Goal: Find specific page/section: Find specific page/section

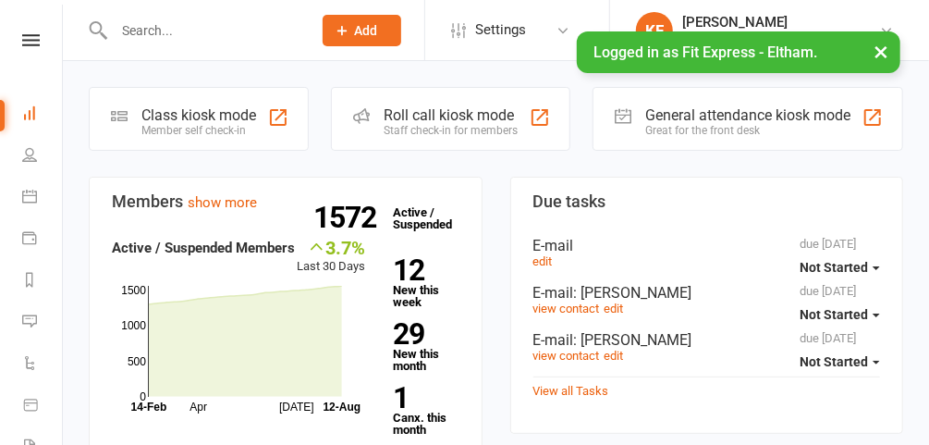
click at [879, 55] on button "×" at bounding box center [880, 51] width 33 height 40
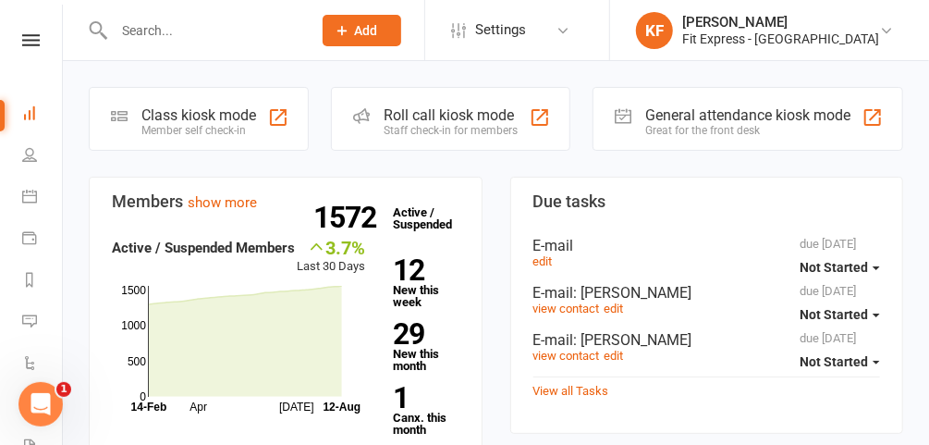
click at [244, 35] on input "text" at bounding box center [203, 31] width 190 height 26
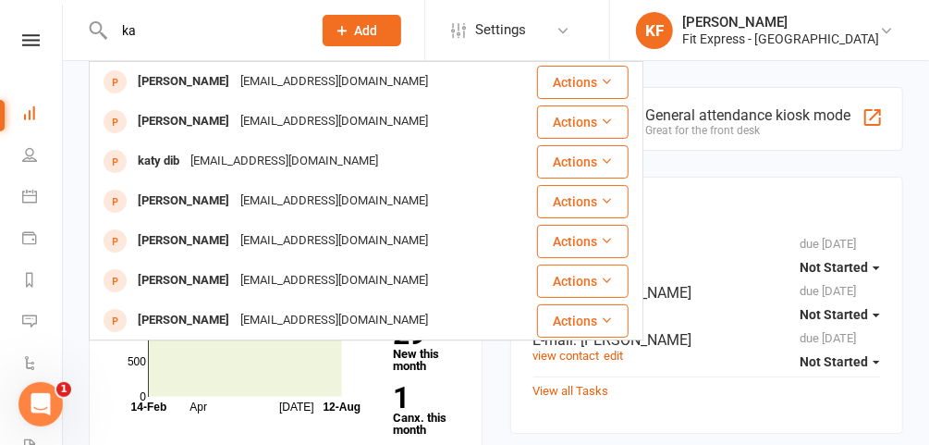
type input "k"
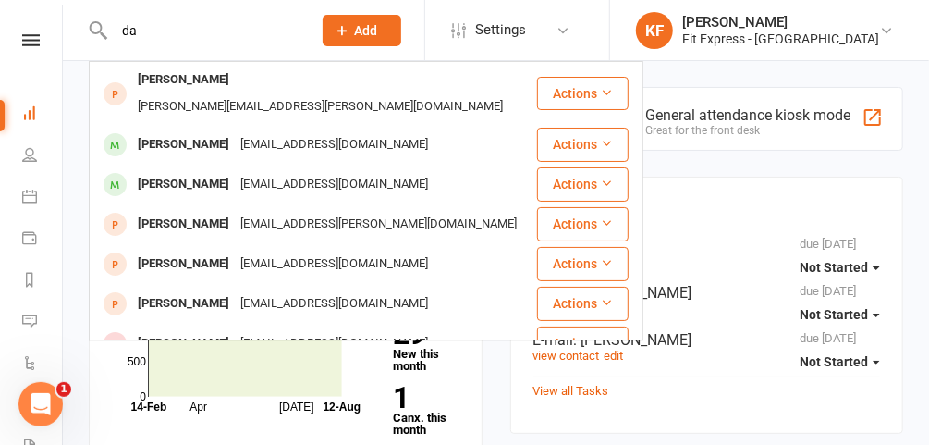
type input "d"
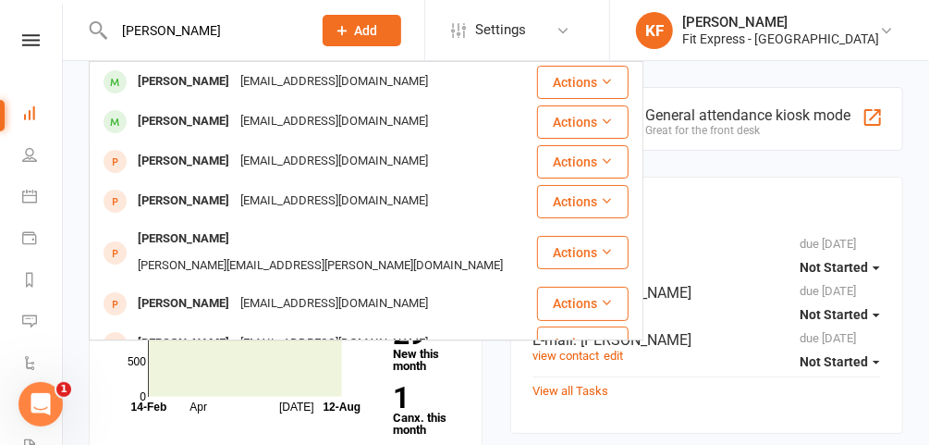
type input "[PERSON_NAME]"
click at [235, 77] on div "[EMAIL_ADDRESS][DOMAIN_NAME]" at bounding box center [334, 81] width 199 height 27
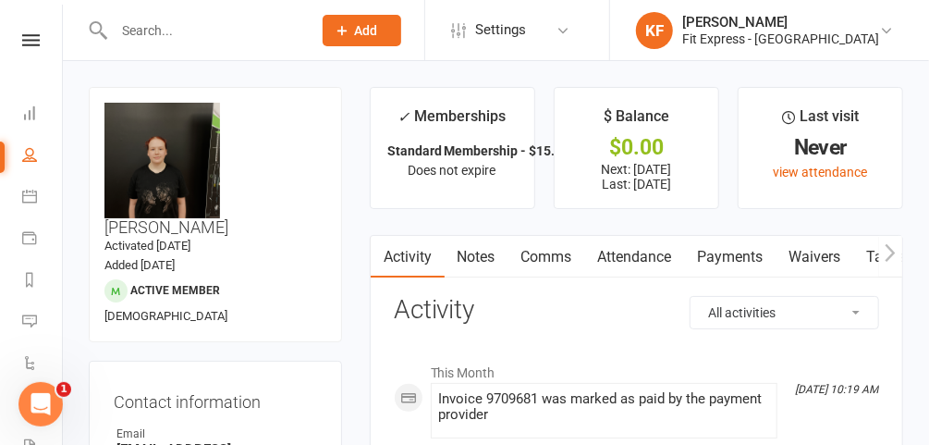
click at [721, 254] on link "Payments" at bounding box center [730, 257] width 91 height 43
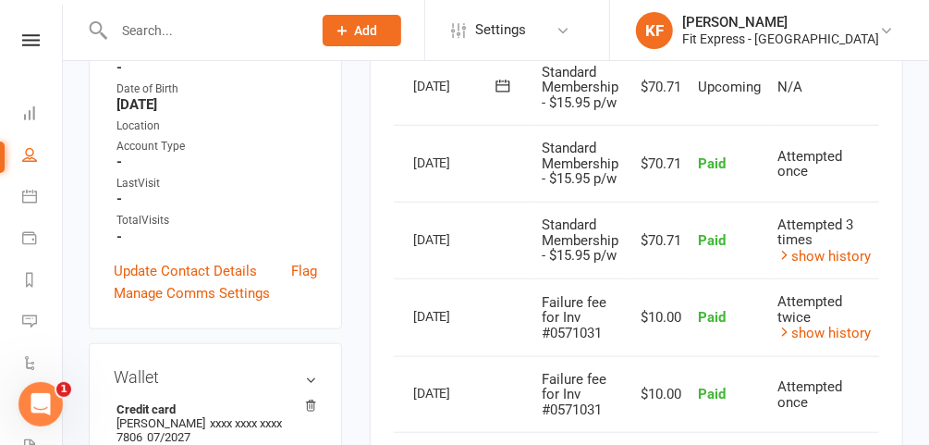
scroll to position [0, 27]
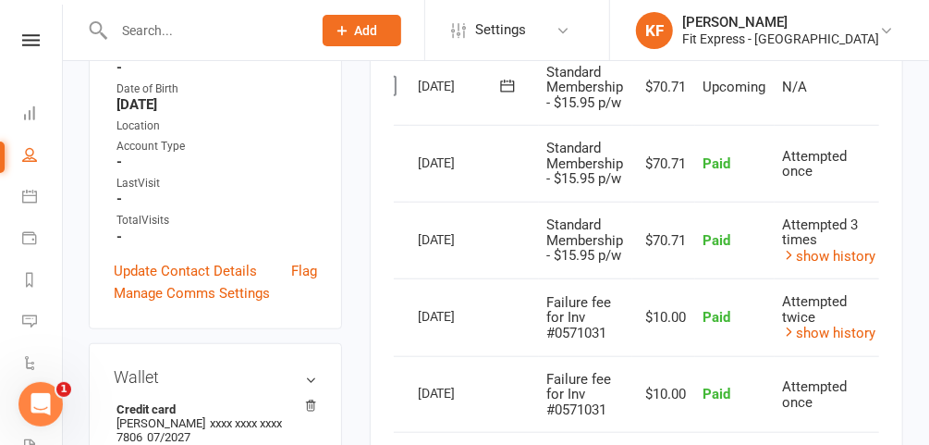
click at [838, 250] on link "show history" at bounding box center [829, 256] width 93 height 17
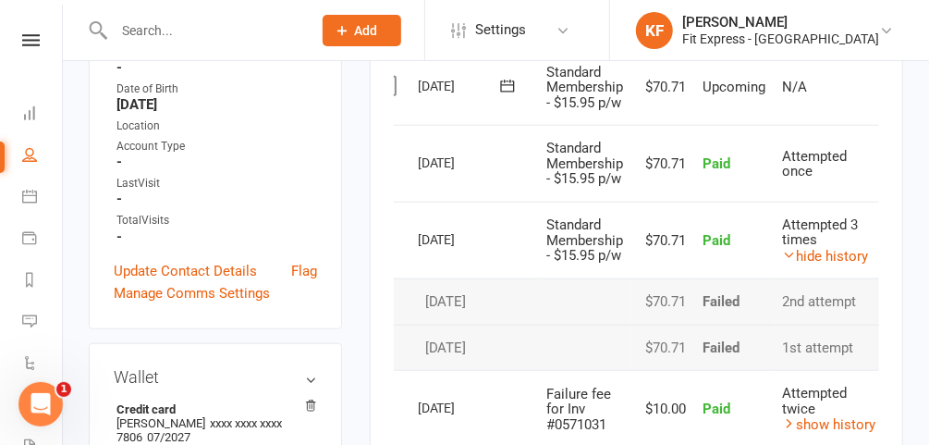
click at [834, 250] on link "hide history" at bounding box center [826, 256] width 86 height 17
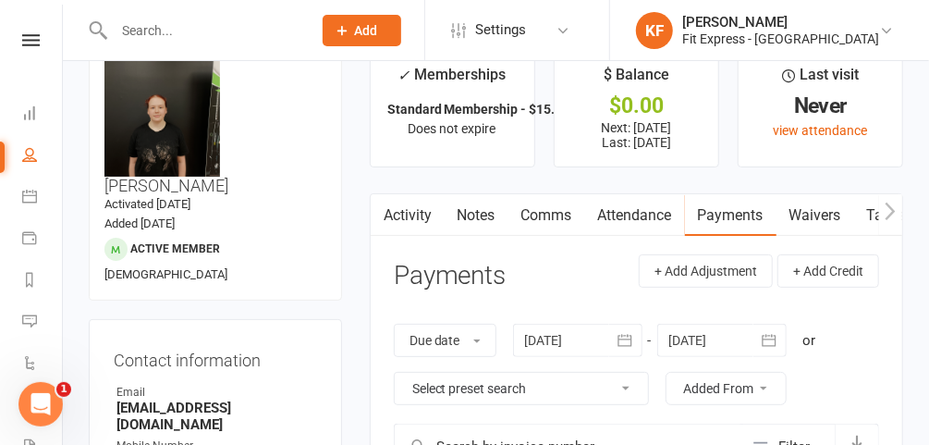
scroll to position [40, 0]
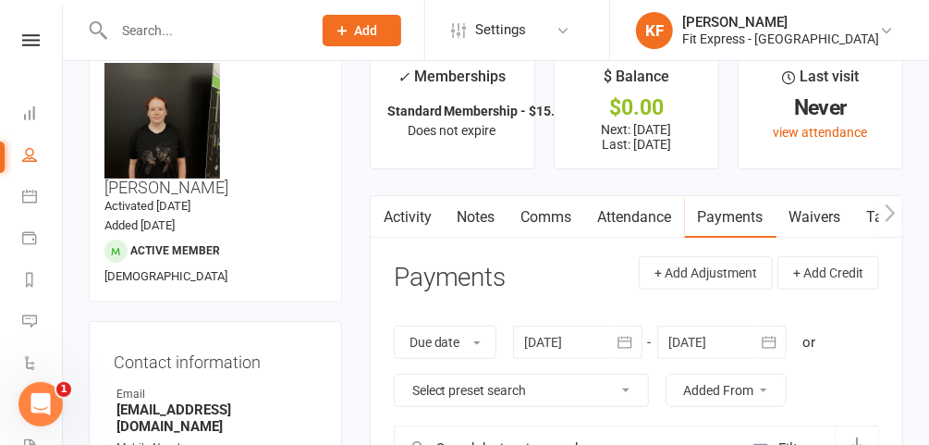
click at [203, 26] on input "text" at bounding box center [203, 31] width 190 height 26
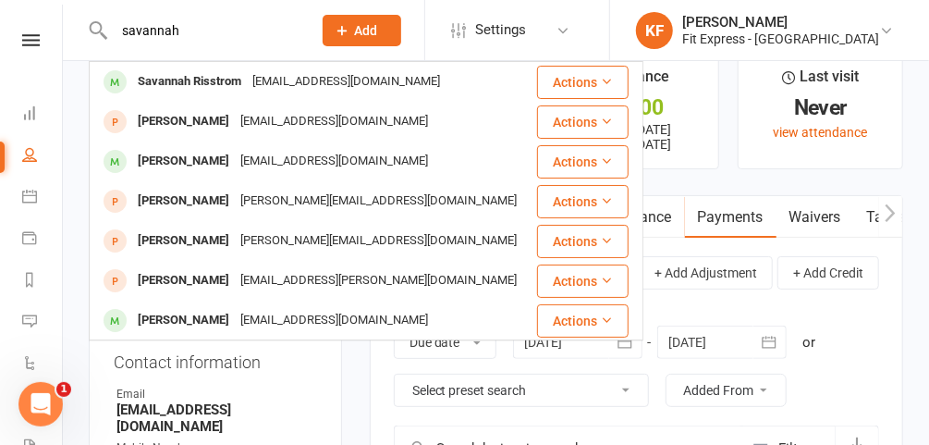
type input "savannah"
click at [254, 85] on div "[EMAIL_ADDRESS][DOMAIN_NAME]" at bounding box center [346, 81] width 199 height 27
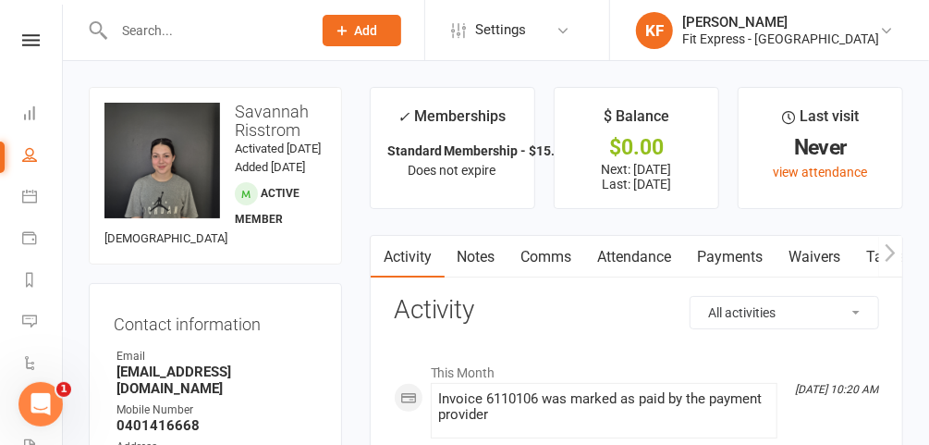
click at [734, 252] on link "Payments" at bounding box center [730, 257] width 91 height 43
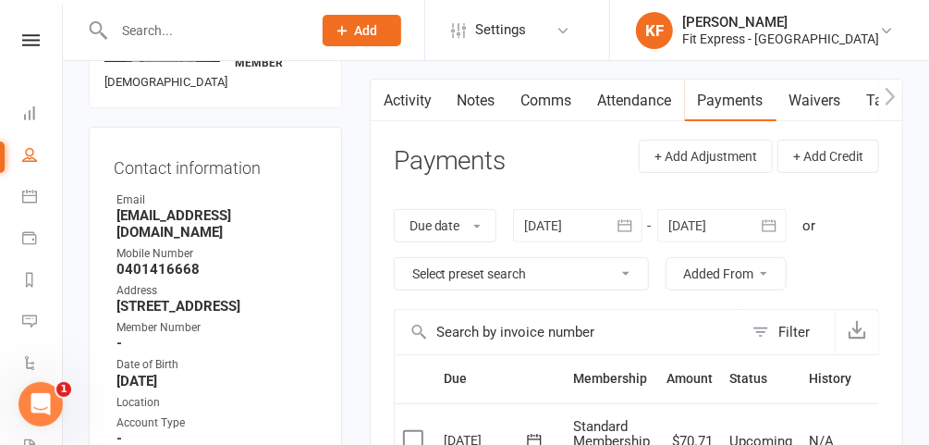
scroll to position [127, 0]
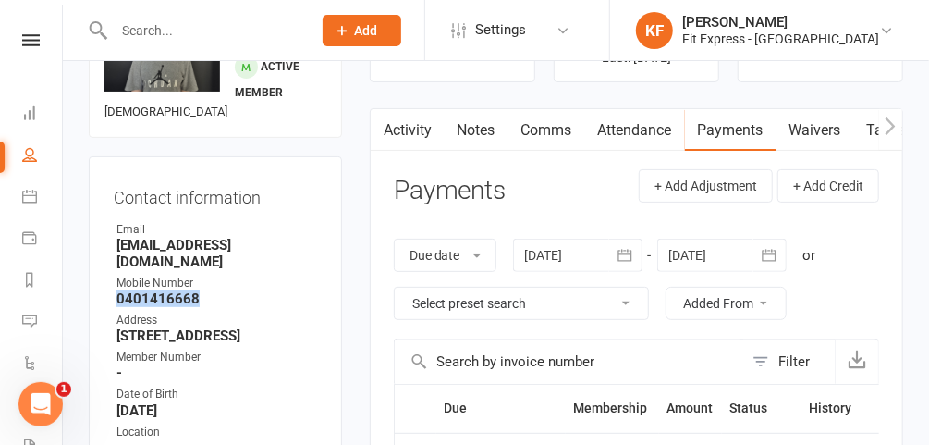
drag, startPoint x: 208, startPoint y: 323, endPoint x: 104, endPoint y: 320, distance: 104.5
click at [104, 320] on div "Contact information Owner Email [EMAIL_ADDRESS][DOMAIN_NAME] Mobile Number [PHO…" at bounding box center [215, 395] width 253 height 478
copy strong "0401416668"
click at [284, 329] on div "Address" at bounding box center [216, 320] width 201 height 18
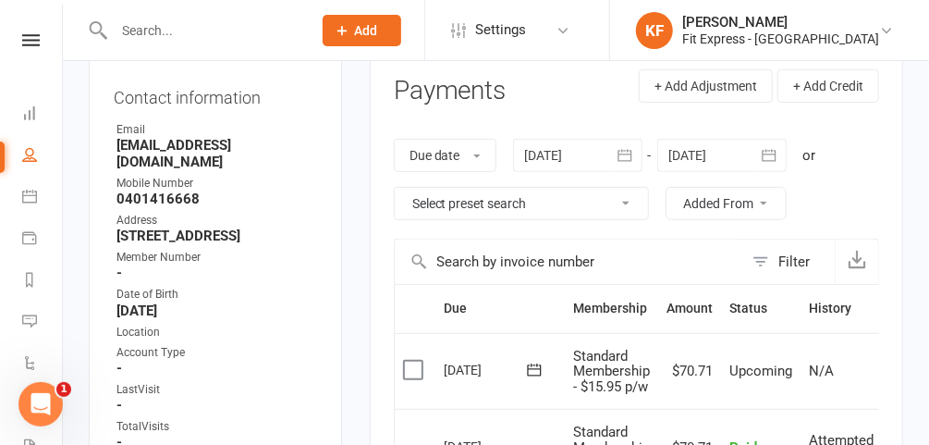
scroll to position [230, 0]
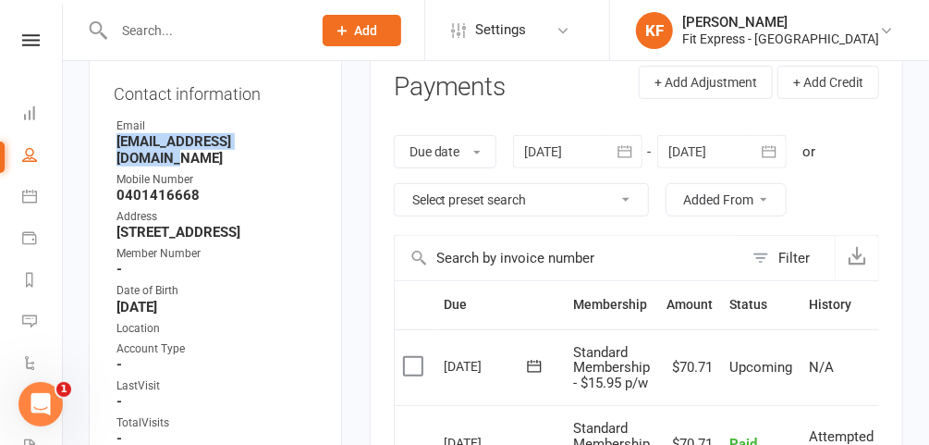
drag, startPoint x: 286, startPoint y: 174, endPoint x: 118, endPoint y: 179, distance: 167.4
click at [118, 166] on strong "[EMAIL_ADDRESS][DOMAIN_NAME]" at bounding box center [216, 149] width 201 height 33
copy strong "[EMAIL_ADDRESS][DOMAIN_NAME]"
click at [261, 26] on input "text" at bounding box center [203, 31] width 190 height 26
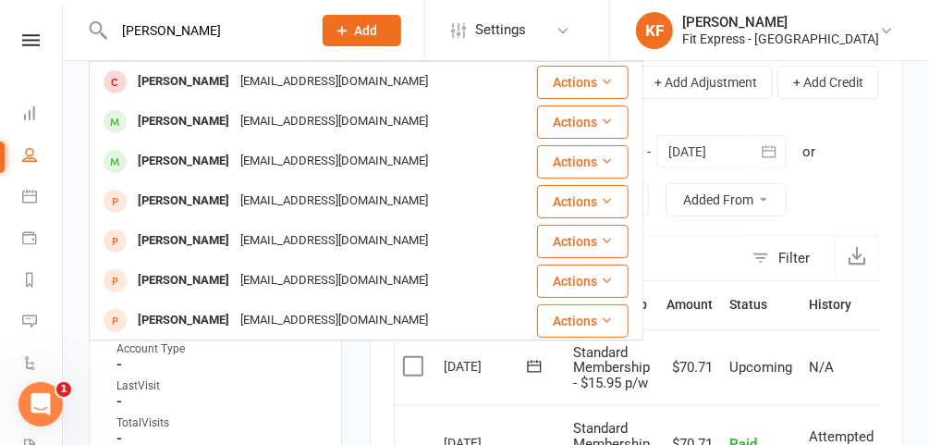
type input "[PERSON_NAME]"
click at [235, 122] on div "[PERSON_NAME]" at bounding box center [183, 121] width 103 height 27
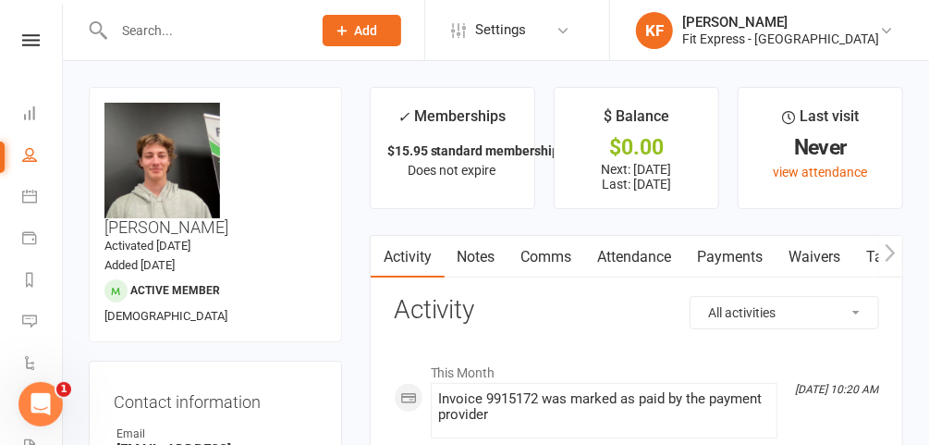
click at [211, 39] on input "text" at bounding box center [203, 31] width 190 height 26
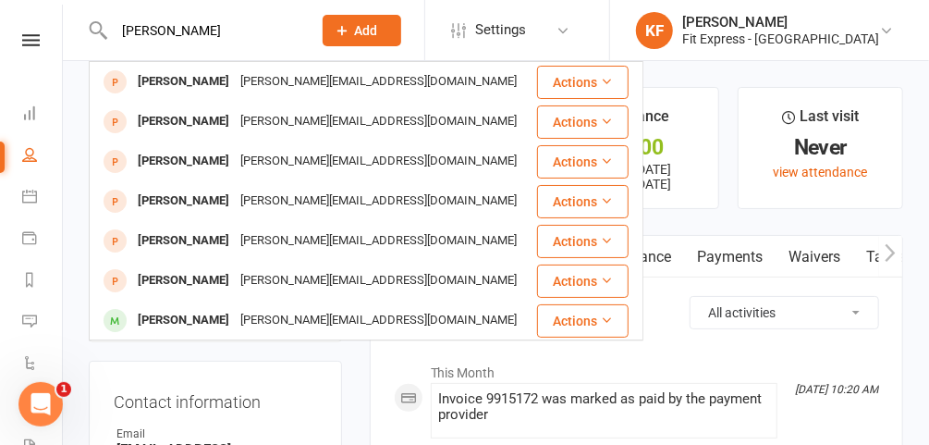
type input "[PERSON_NAME]"
click at [254, 317] on div "[PERSON_NAME][EMAIL_ADDRESS][DOMAIN_NAME]" at bounding box center [378, 320] width 287 height 27
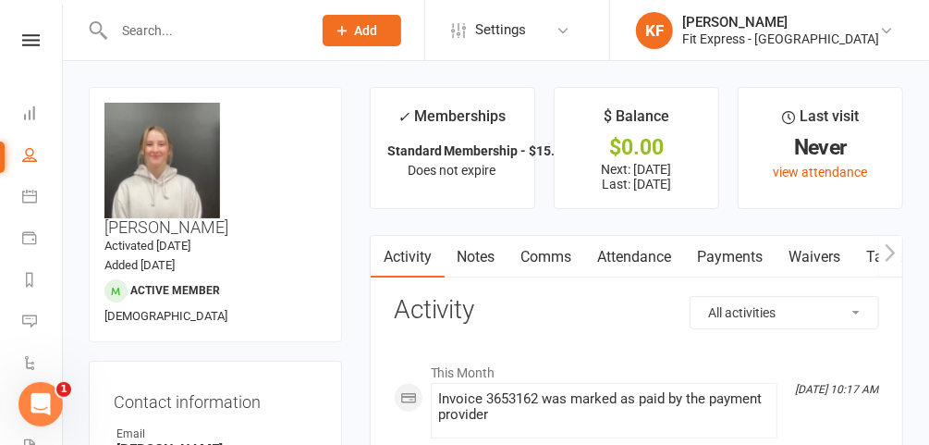
click at [732, 246] on link "Payments" at bounding box center [730, 257] width 91 height 43
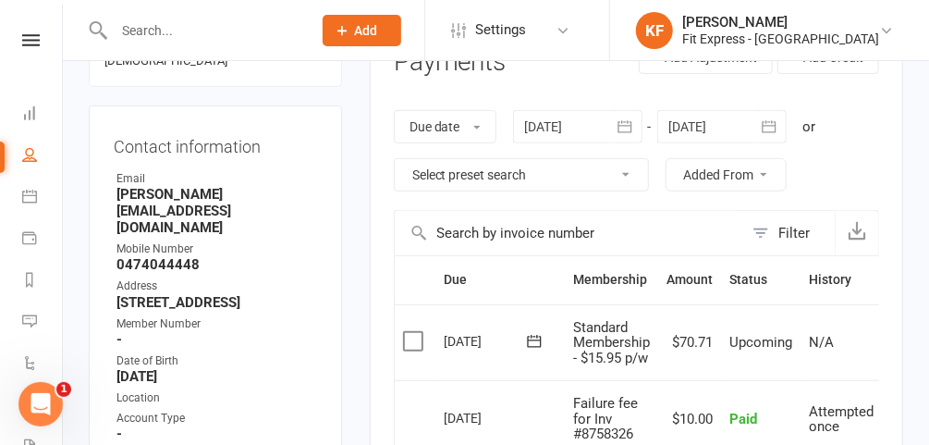
scroll to position [254, 0]
click at [570, 124] on div at bounding box center [577, 127] width 129 height 33
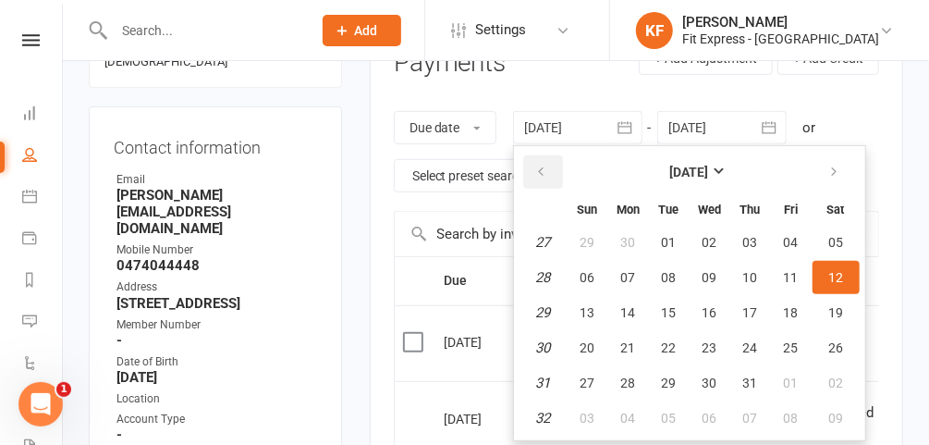
click at [533, 164] on button "button" at bounding box center [543, 171] width 40 height 33
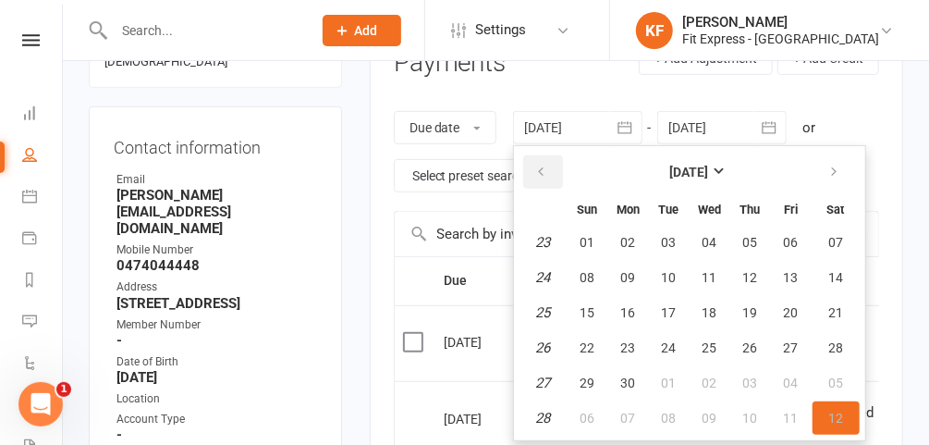
click at [533, 164] on button "button" at bounding box center [543, 171] width 40 height 33
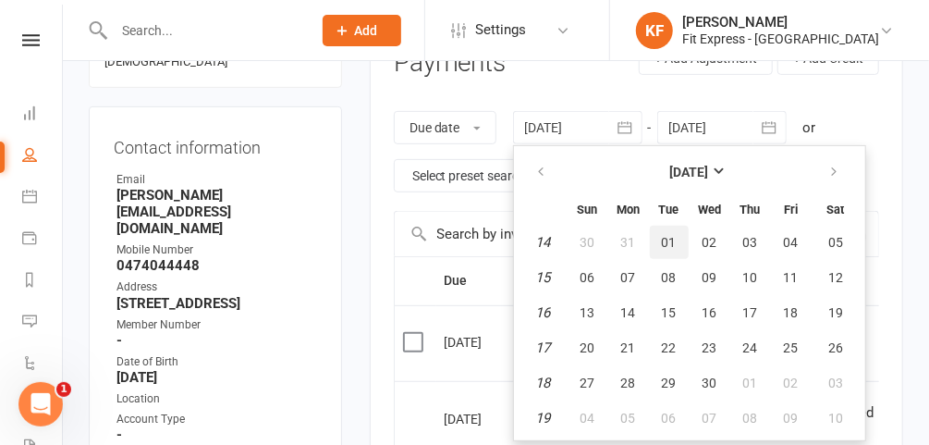
click at [677, 241] on button "01" at bounding box center [669, 241] width 39 height 33
type input "[DATE]"
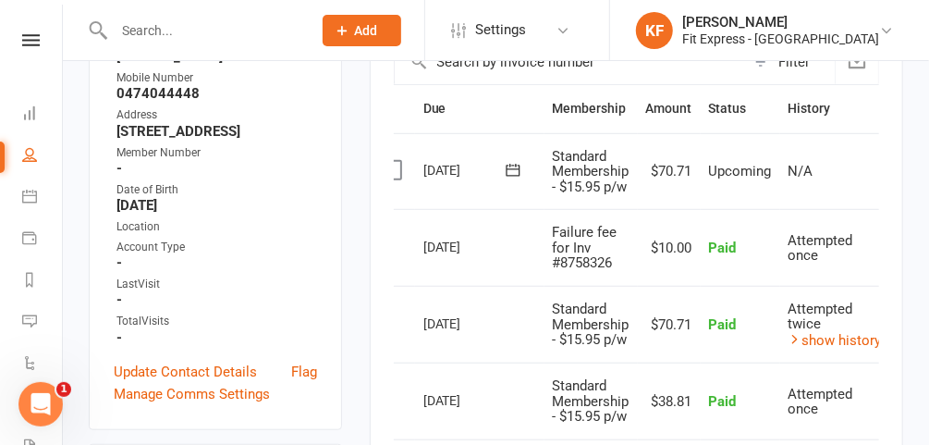
scroll to position [0, 0]
